Goal: Information Seeking & Learning: Learn about a topic

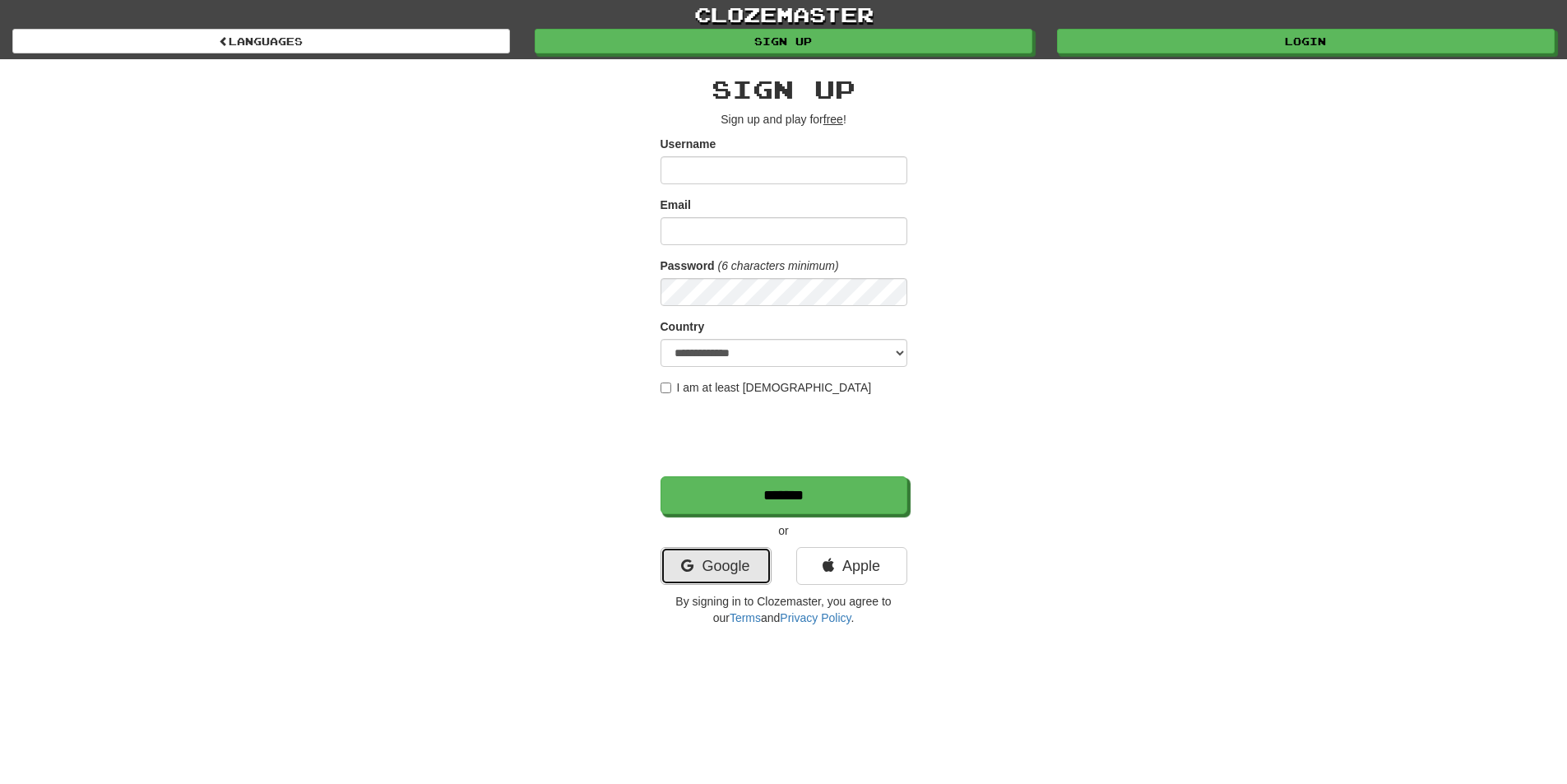
click at [744, 563] on link "Google" at bounding box center [716, 566] width 111 height 38
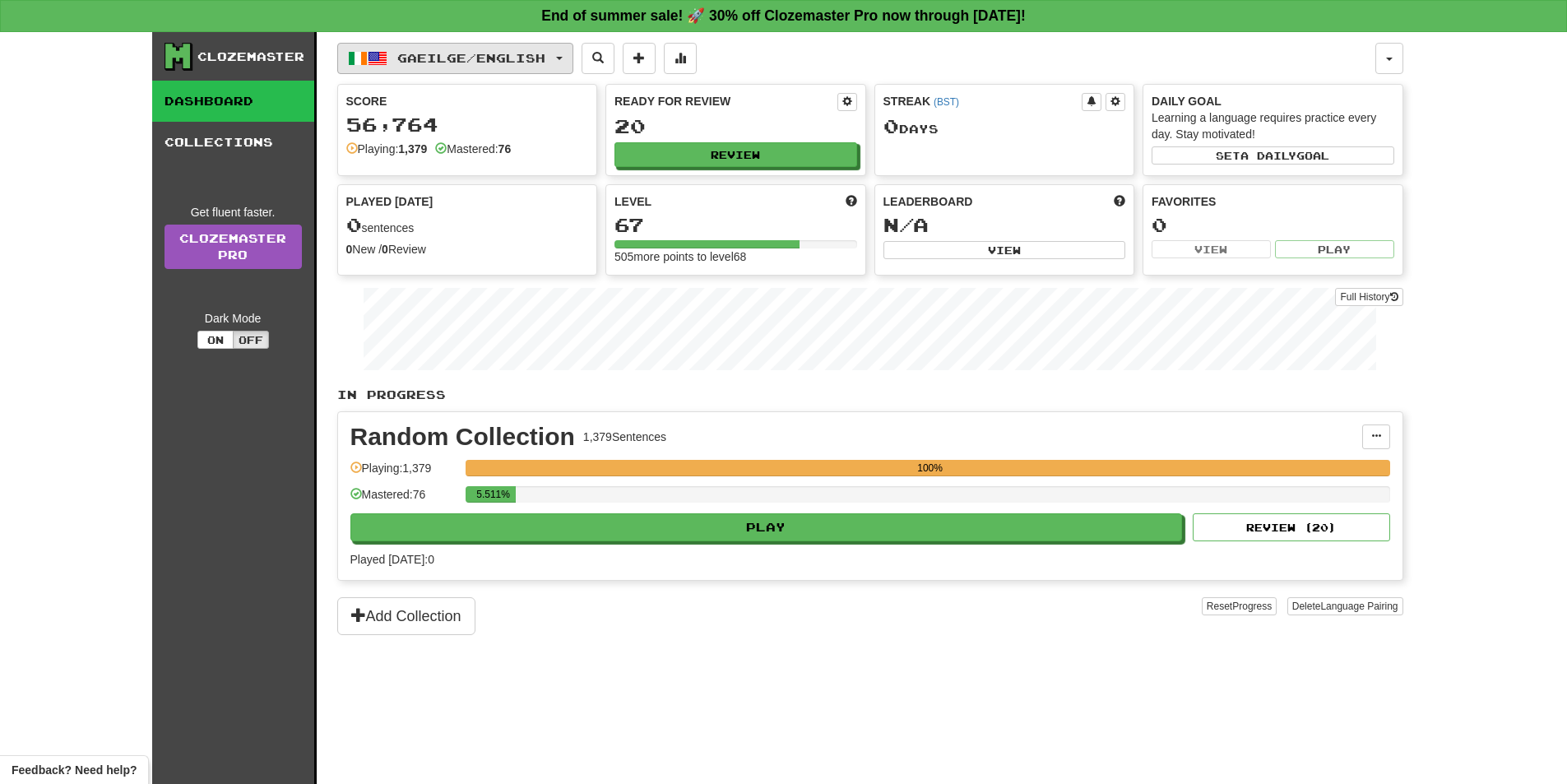
click at [560, 49] on button "Gaeilge / English" at bounding box center [455, 57] width 236 height 31
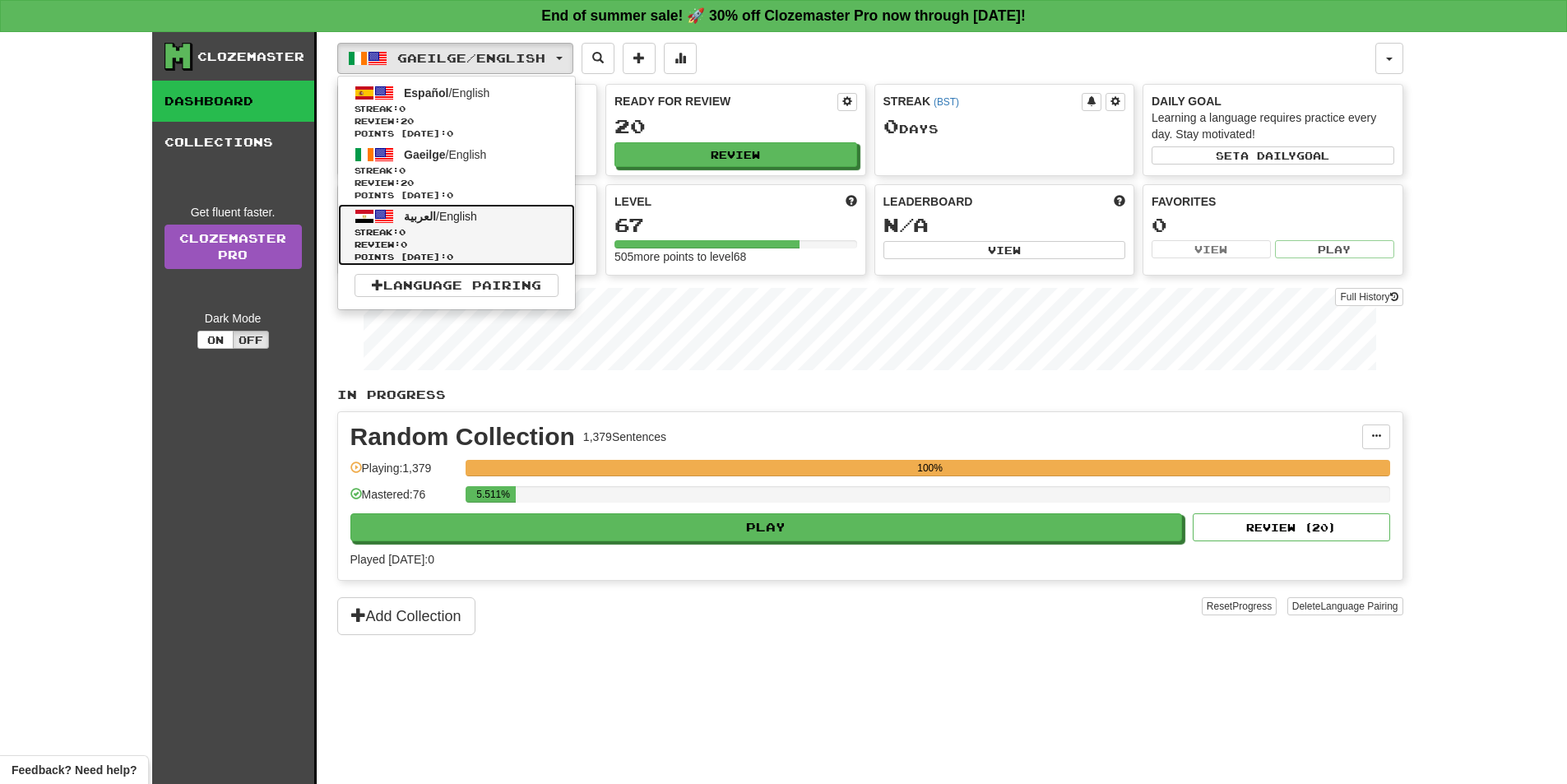
click at [512, 232] on span "Streak: 0" at bounding box center [457, 232] width 204 height 12
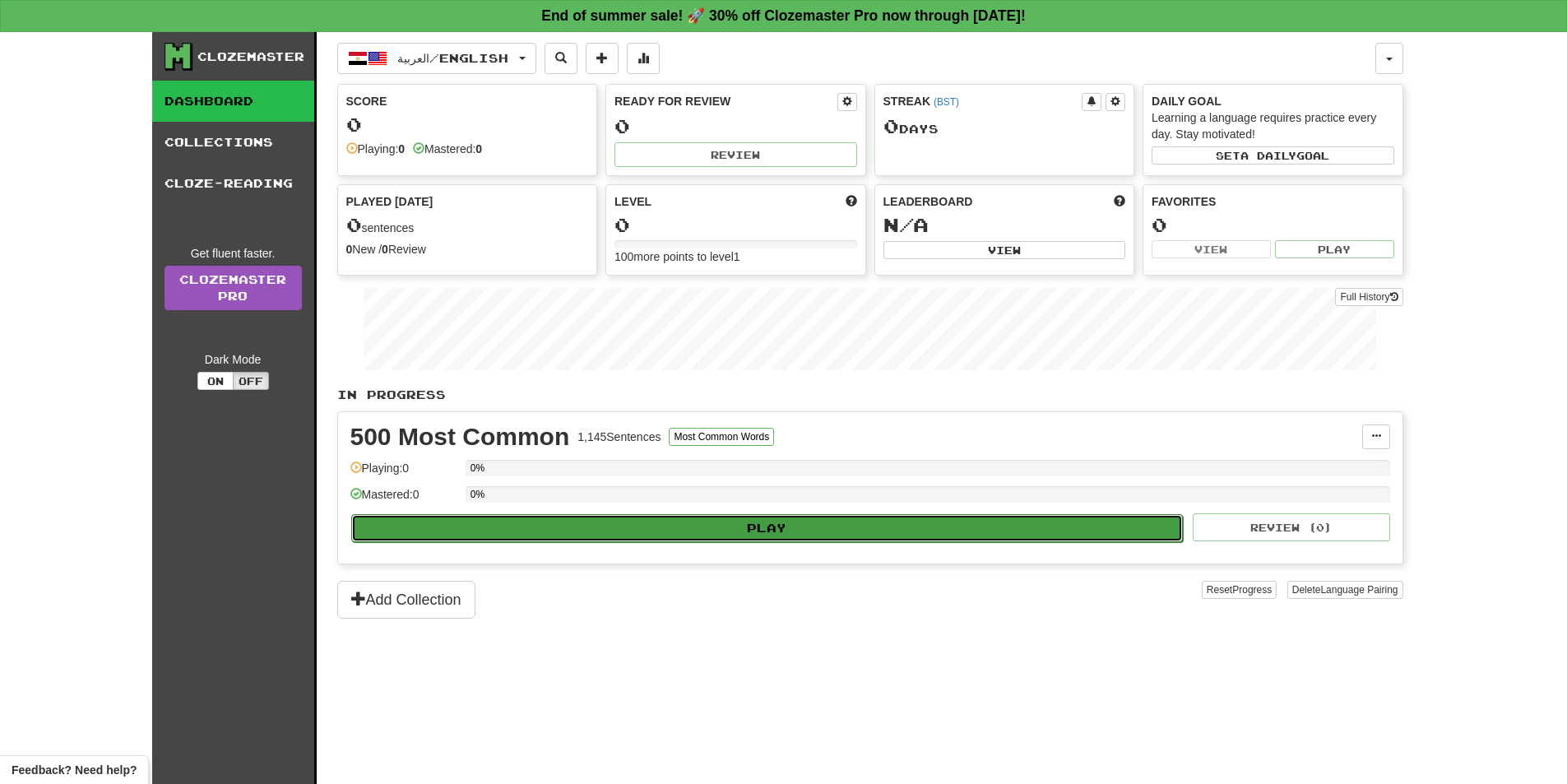
click at [774, 535] on button "Play" at bounding box center [767, 528] width 832 height 28
select select "**"
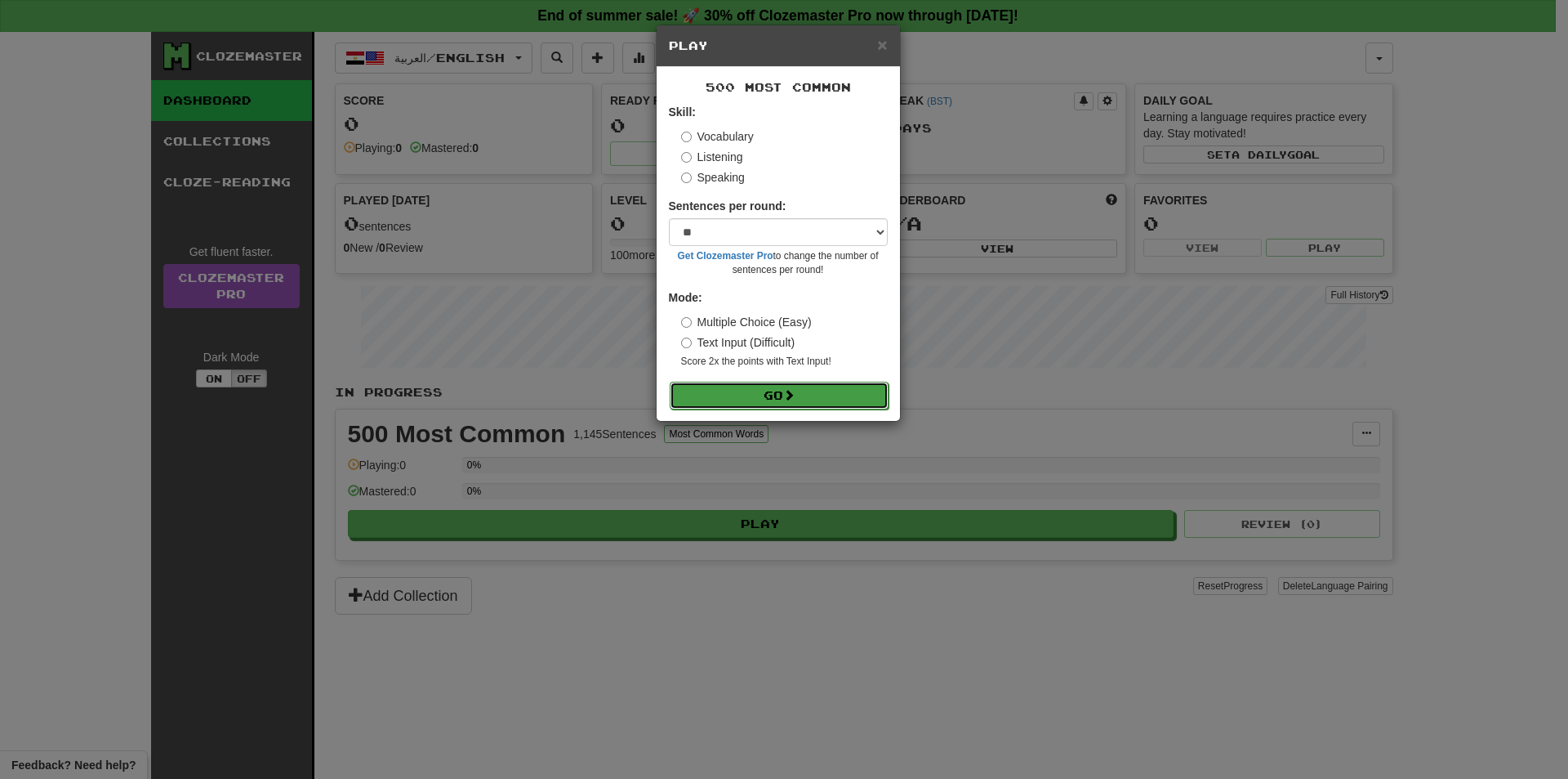
click at [800, 391] on button "Go" at bounding box center [779, 396] width 219 height 28
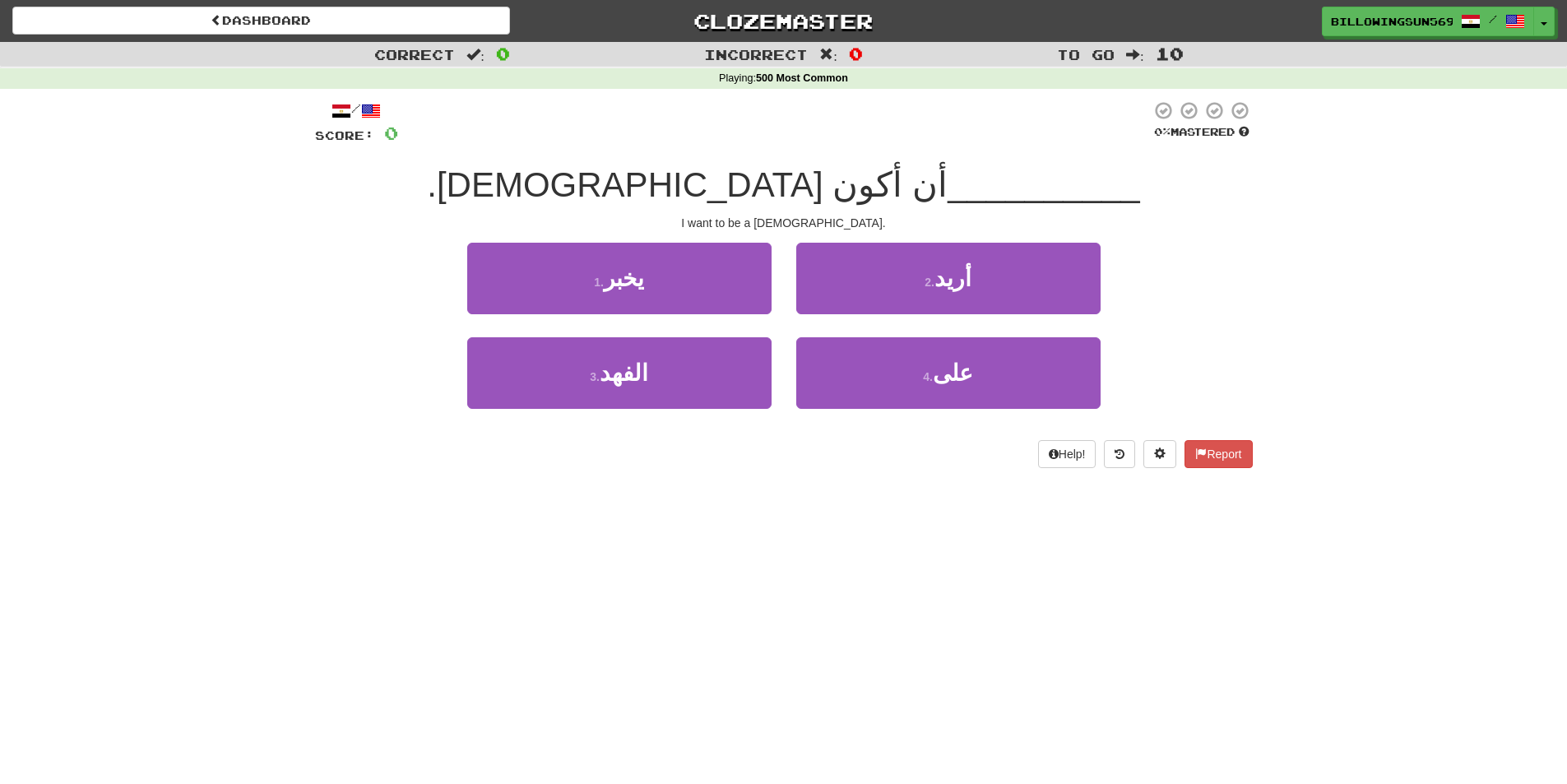
click at [767, 187] on span "أن أكون [DEMOGRAPHIC_DATA]." at bounding box center [687, 184] width 521 height 39
drag, startPoint x: 676, startPoint y: 189, endPoint x: 619, endPoint y: 182, distance: 57.4
click at [619, 182] on span "أن أكون [DEMOGRAPHIC_DATA]." at bounding box center [687, 184] width 521 height 39
click at [947, 197] on span "__________" at bounding box center [1043, 184] width 192 height 39
drag, startPoint x: 950, startPoint y: 205, endPoint x: 971, endPoint y: 197, distance: 22.5
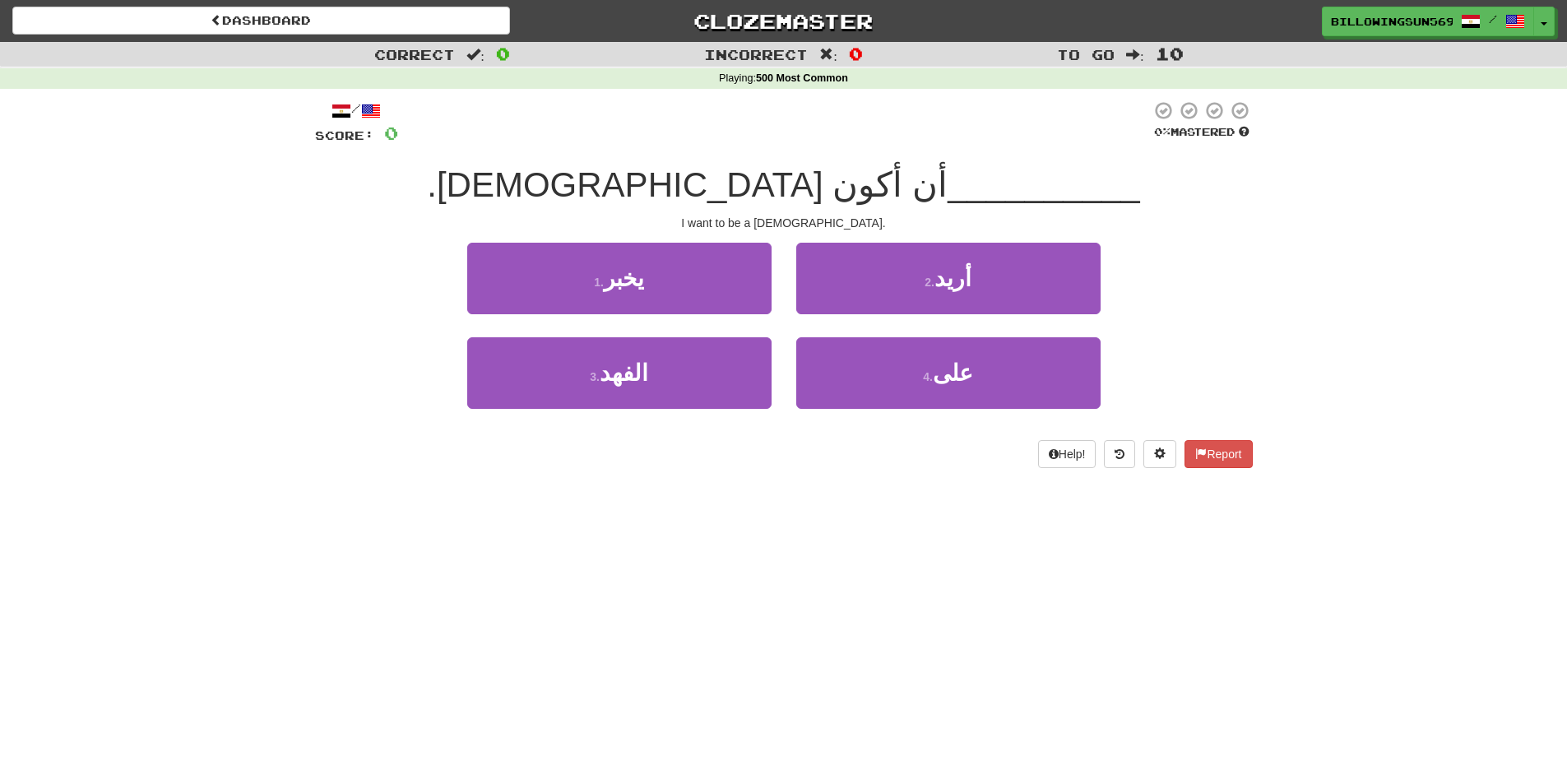
click at [973, 198] on div "__________ أن أكون [DEMOGRAPHIC_DATA]." at bounding box center [784, 185] width 938 height 45
drag, startPoint x: 766, startPoint y: 191, endPoint x: 738, endPoint y: 186, distance: 28.4
click at [738, 186] on span "أن أكون [DEMOGRAPHIC_DATA]." at bounding box center [687, 184] width 521 height 39
drag, startPoint x: 725, startPoint y: 180, endPoint x: 680, endPoint y: 183, distance: 45.1
click at [680, 183] on span "أن أكون [DEMOGRAPHIC_DATA]." at bounding box center [687, 184] width 521 height 39
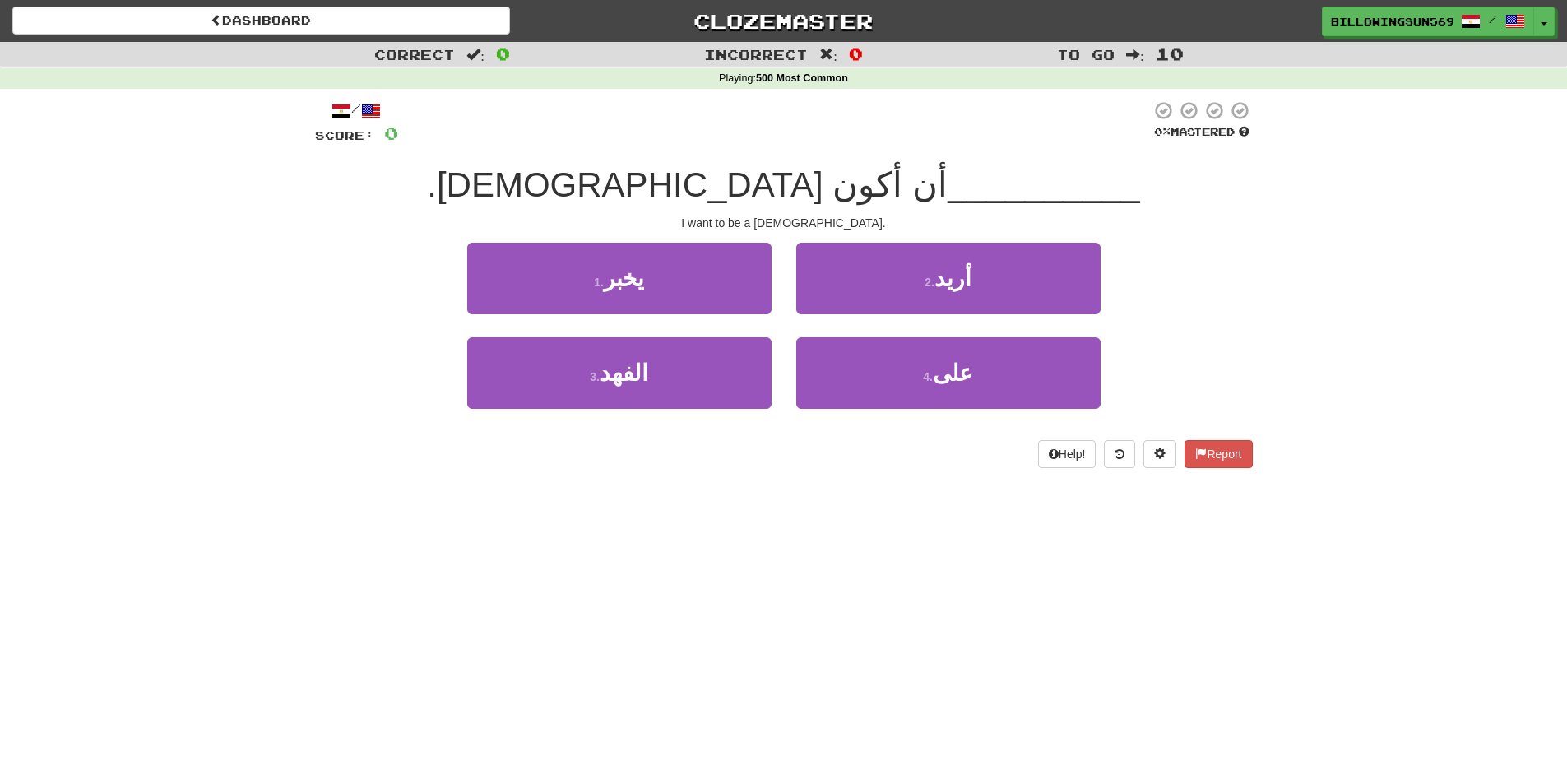
click at [641, 179] on span "أن أكون [DEMOGRAPHIC_DATA]." at bounding box center [687, 184] width 521 height 39
drag, startPoint x: 641, startPoint y: 181, endPoint x: 556, endPoint y: 179, distance: 85.0
click at [556, 179] on div "__________ أن أكون [DEMOGRAPHIC_DATA]." at bounding box center [784, 185] width 938 height 45
click at [658, 160] on div "/ Score: 0 0 % Mastered __________ أن أكون [DEMOGRAPHIC_DATA]. I want to be a […" at bounding box center [784, 284] width 938 height 367
